Goal: Transaction & Acquisition: Obtain resource

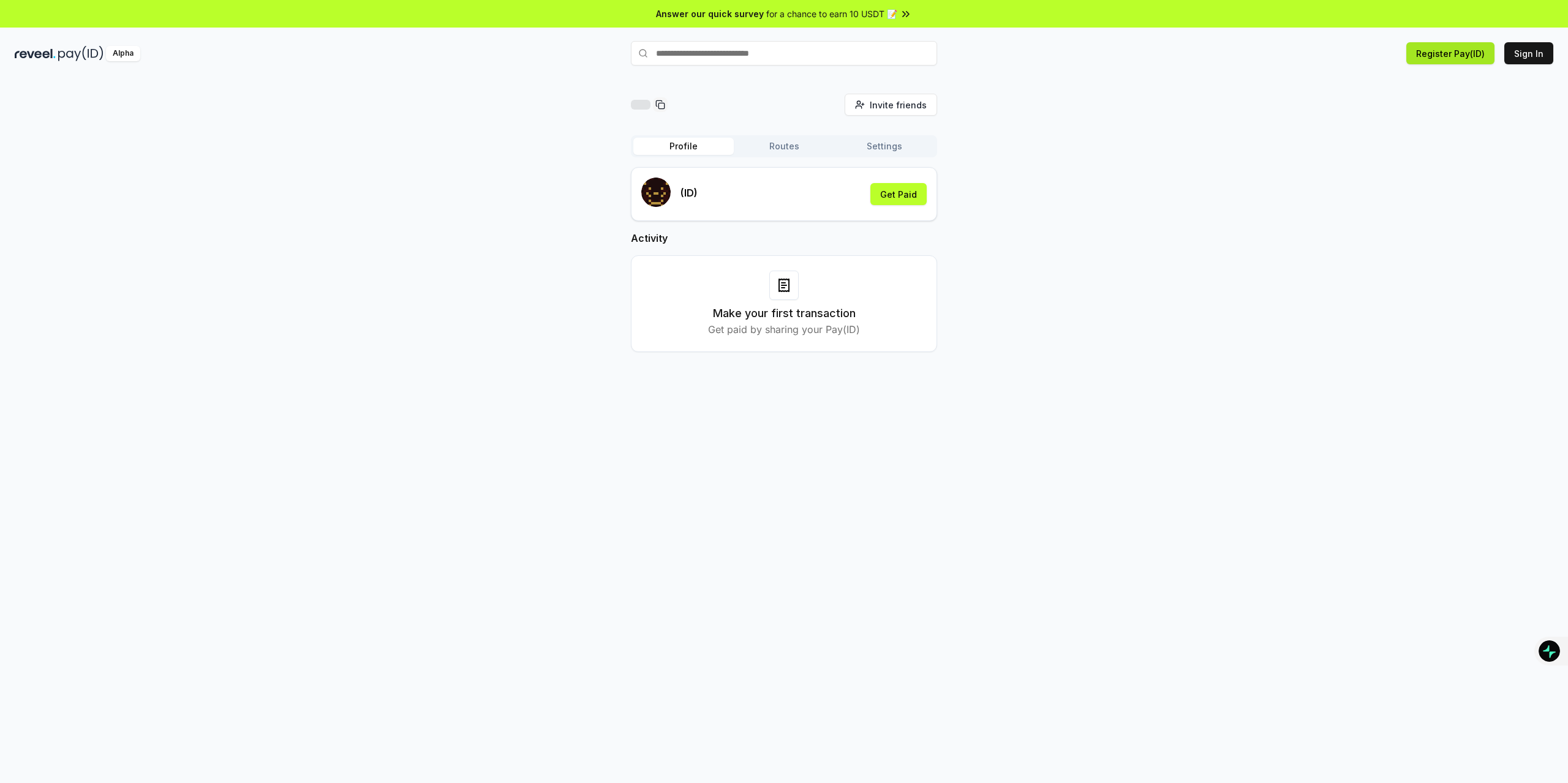
click at [1458, 53] on button "Register Pay(ID)" at bounding box center [1450, 53] width 88 height 22
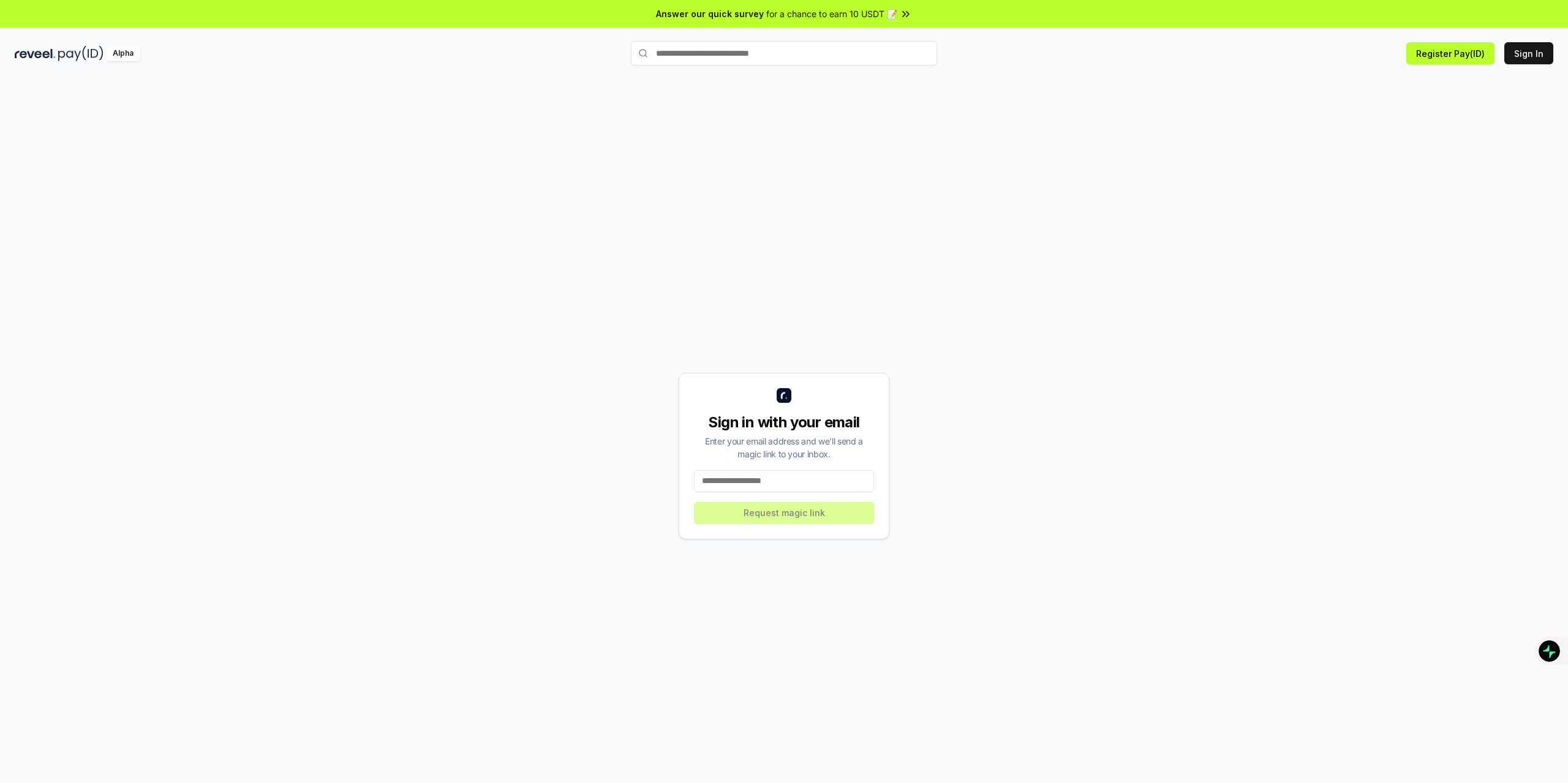
click at [747, 486] on input at bounding box center [784, 481] width 180 height 22
type input "*"
type input "**********"
click at [783, 523] on button "Request magic link" at bounding box center [784, 513] width 180 height 22
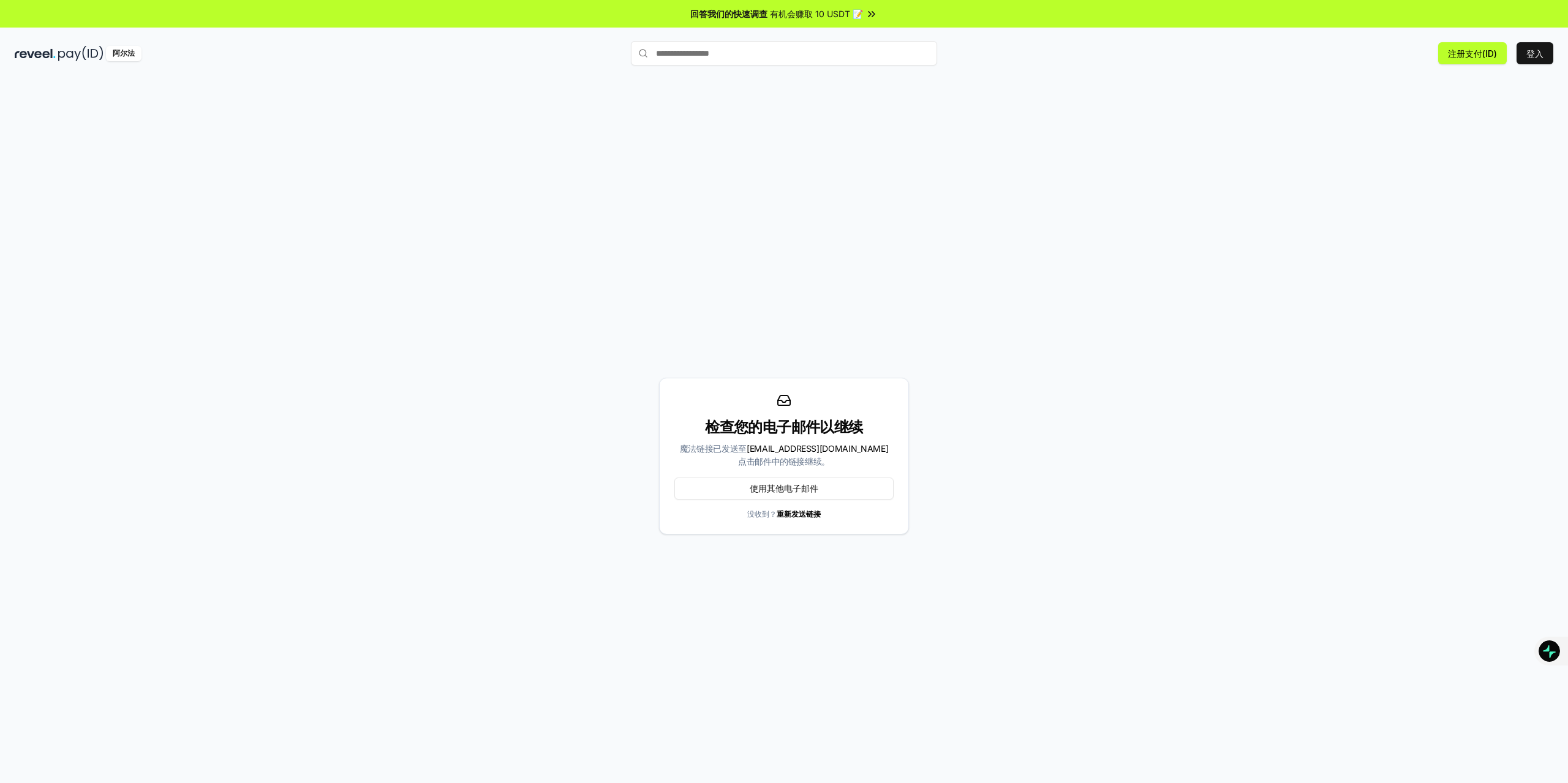
click at [717, 60] on input "text" at bounding box center [784, 53] width 307 height 25
type input "**********"
click at [912, 80] on span "登记" at bounding box center [920, 77] width 25 height 18
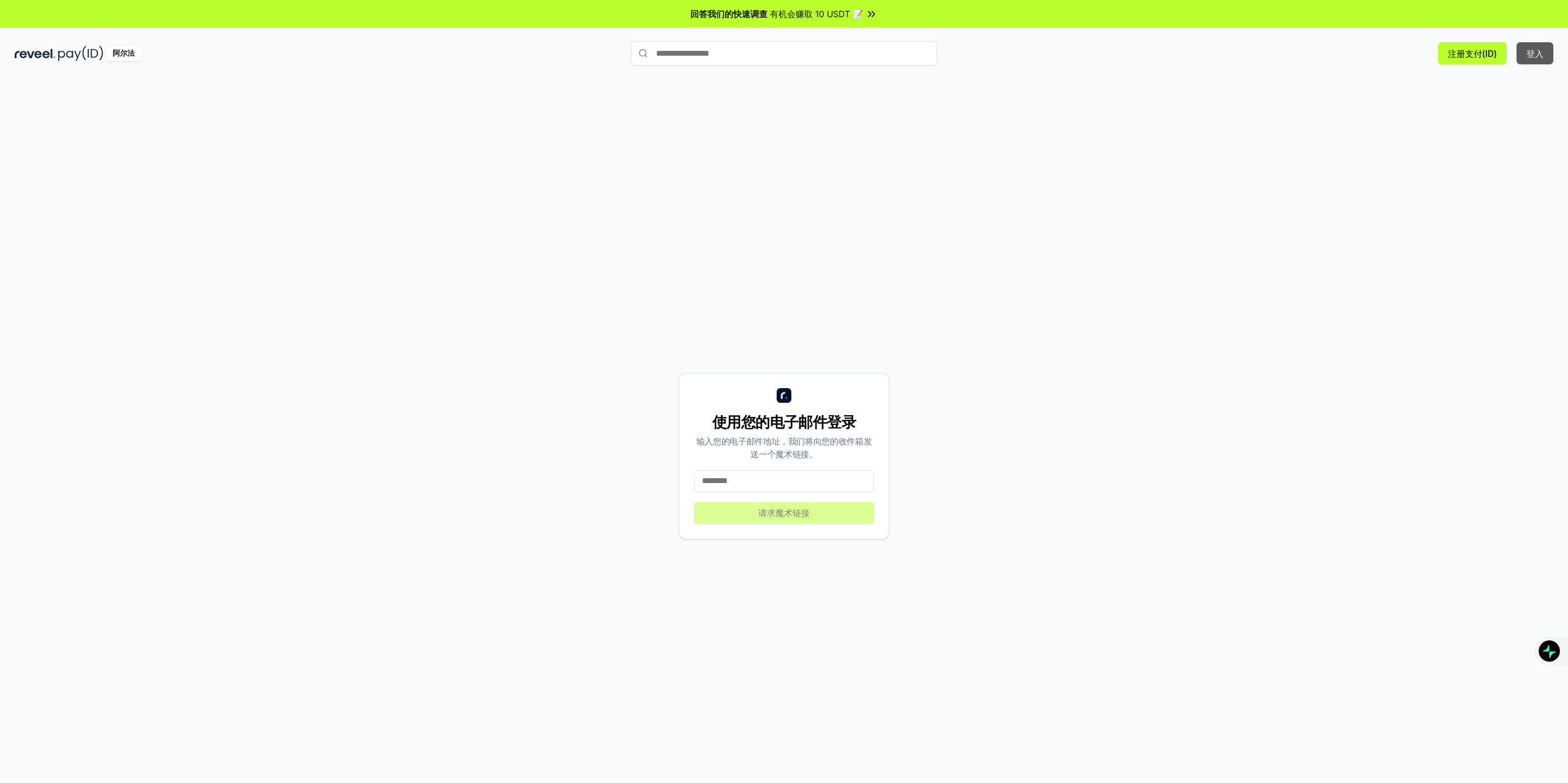
click at [1533, 57] on font "登入" at bounding box center [1535, 53] width 17 height 11
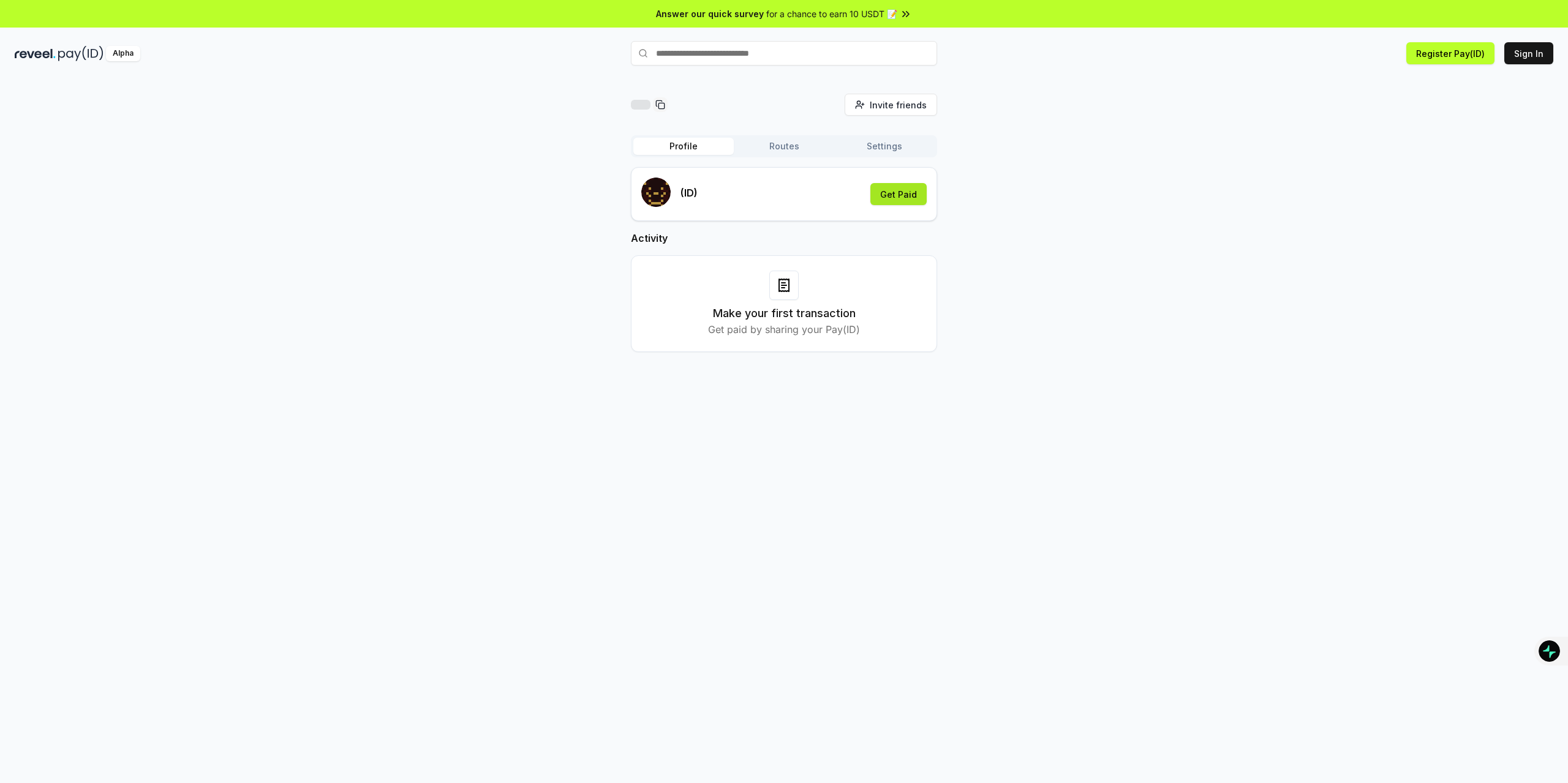
click at [912, 195] on button "Get Paid" at bounding box center [898, 194] width 56 height 22
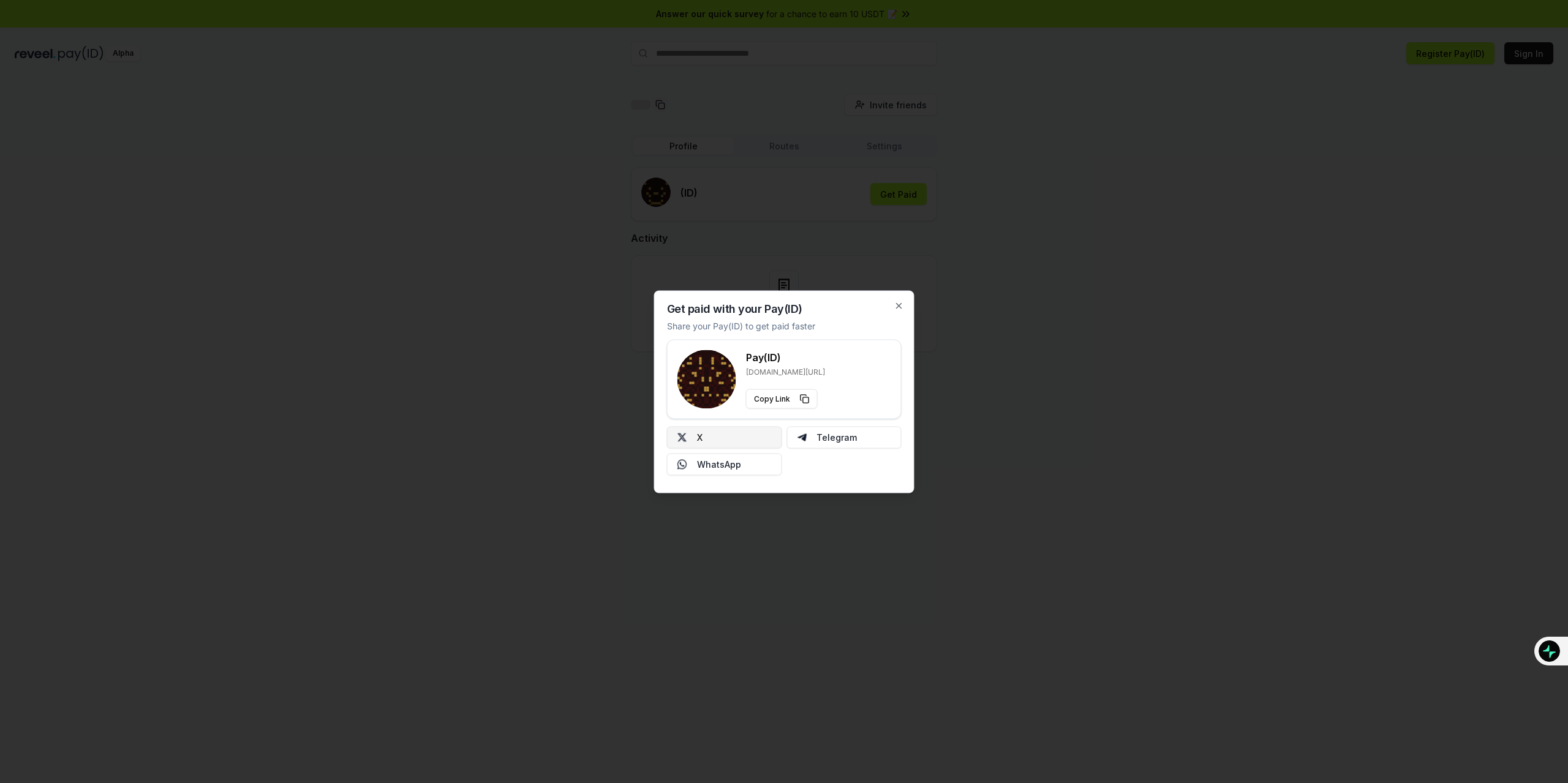
click at [718, 444] on button "X" at bounding box center [724, 437] width 115 height 22
click at [905, 309] on div "Get paid with your Pay(ID) Share your Pay(ID) to get paid faster Pay(ID) reveel…" at bounding box center [784, 392] width 260 height 203
click at [894, 309] on icon "button" at bounding box center [899, 306] width 10 height 10
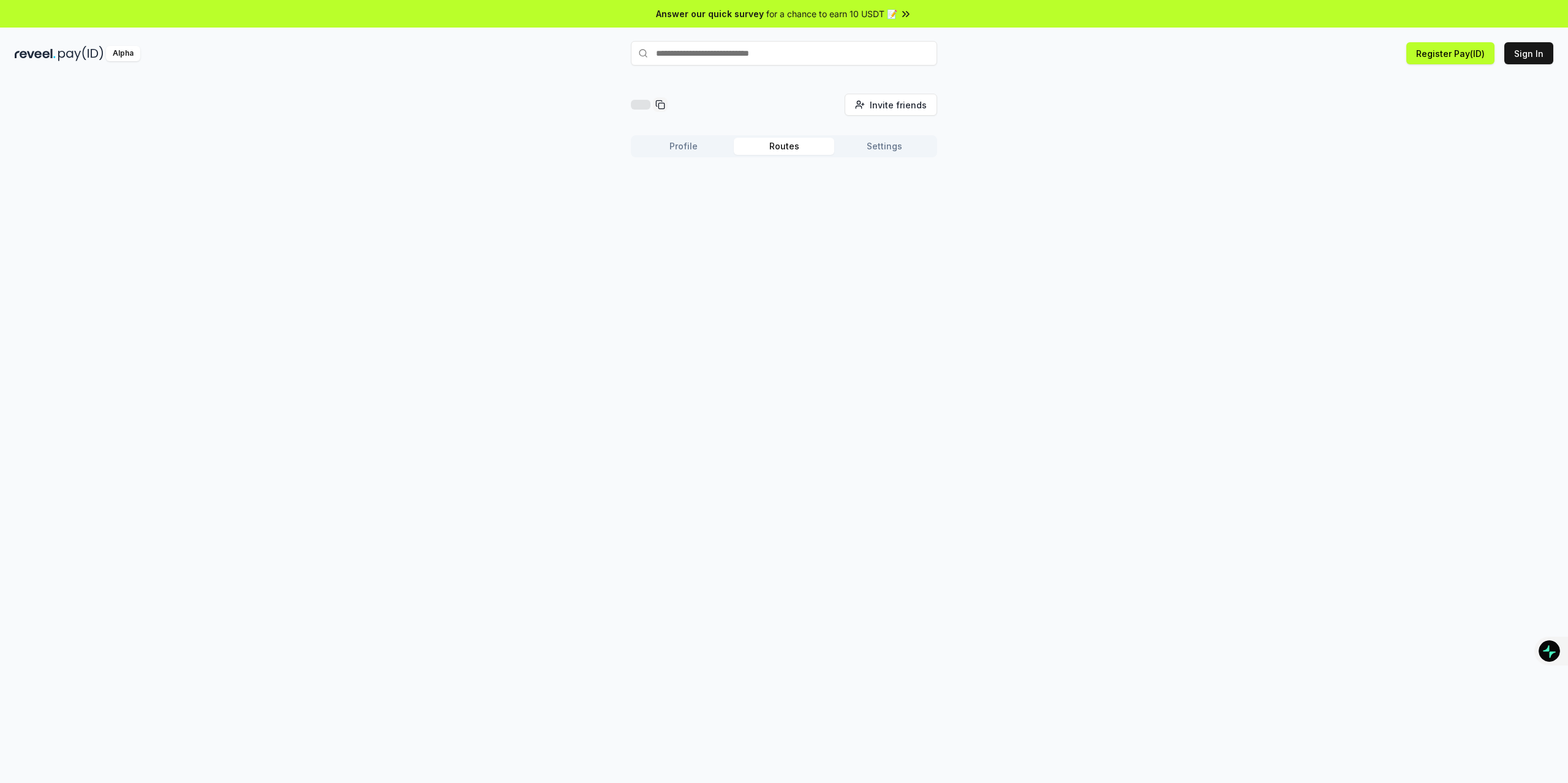
click at [782, 151] on button "Routes" at bounding box center [784, 146] width 101 height 17
click at [1450, 56] on button "Register Pay(ID)" at bounding box center [1450, 53] width 88 height 22
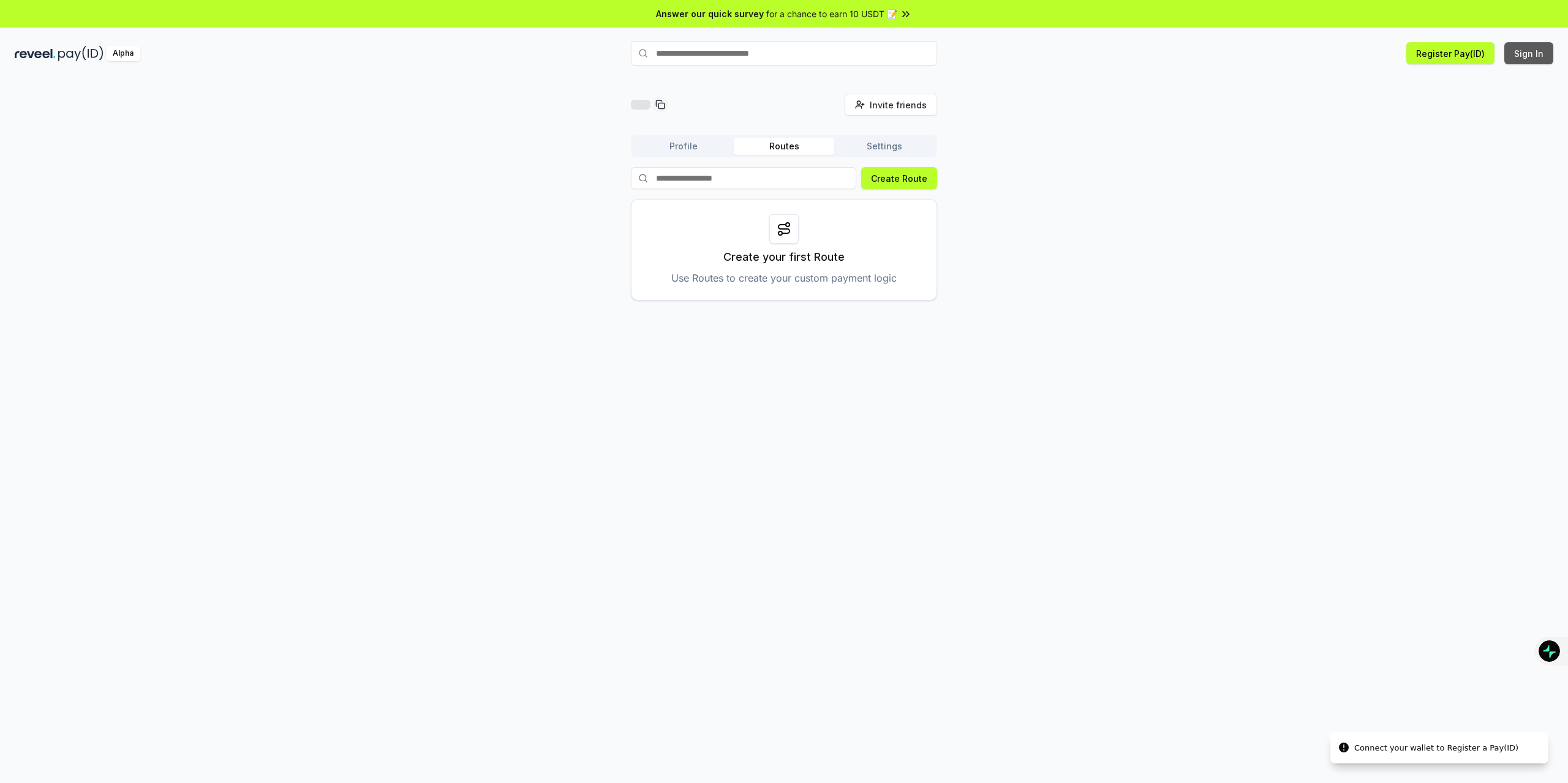
click at [1518, 48] on button "Sign In" at bounding box center [1528, 53] width 49 height 22
